Goal: Navigation & Orientation: Find specific page/section

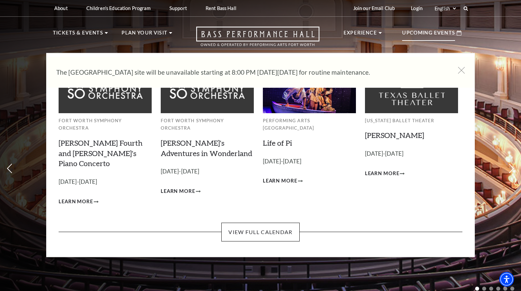
click at [407, 35] on p "Upcoming Events" at bounding box center [428, 35] width 53 height 12
click at [173, 187] on span "Learn More" at bounding box center [178, 191] width 34 height 8
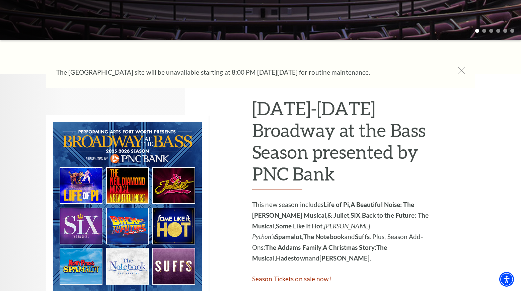
scroll to position [268, 0]
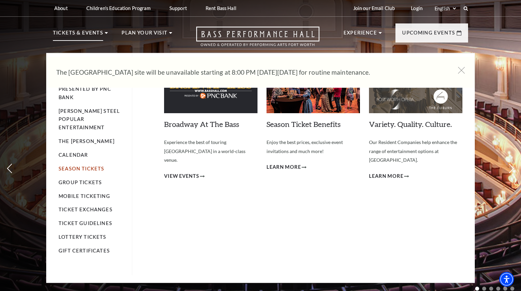
click at [91, 166] on link "Season Tickets" at bounding box center [82, 169] width 46 height 6
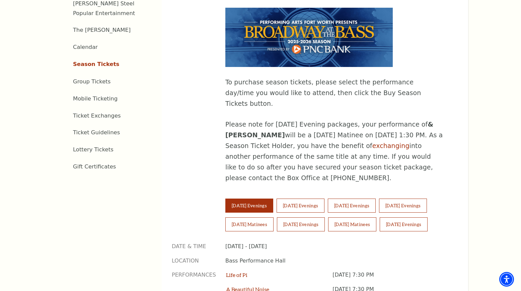
scroll to position [357, 0]
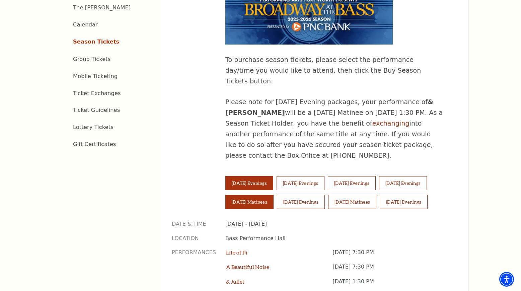
click at [272, 195] on button "[DATE] Matinees" at bounding box center [249, 202] width 48 height 14
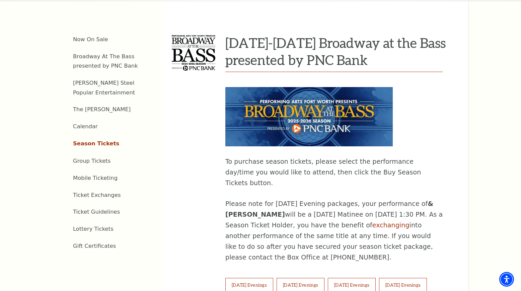
scroll to position [268, 0]
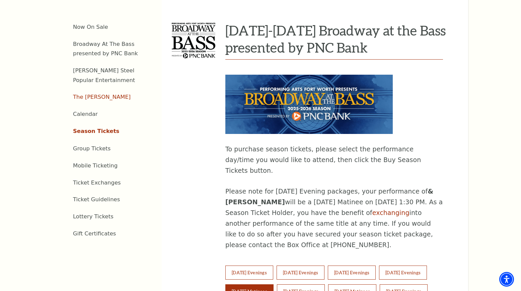
click at [95, 94] on link "The [PERSON_NAME]" at bounding box center [102, 97] width 58 height 6
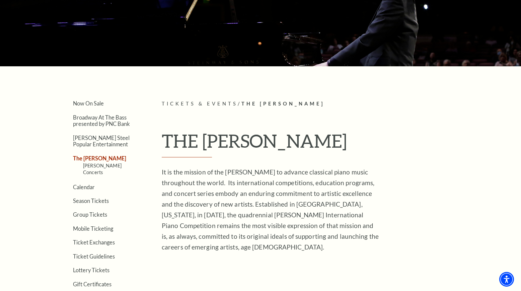
scroll to position [178, 0]
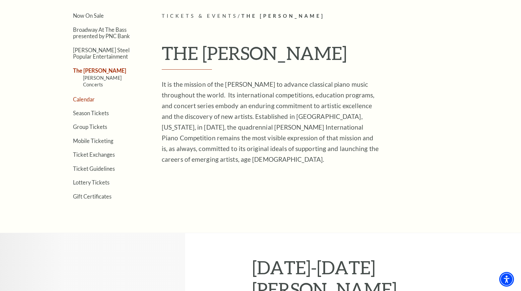
click at [85, 96] on link "Calendar" at bounding box center [84, 99] width 22 height 6
